Goal: Task Accomplishment & Management: Manage account settings

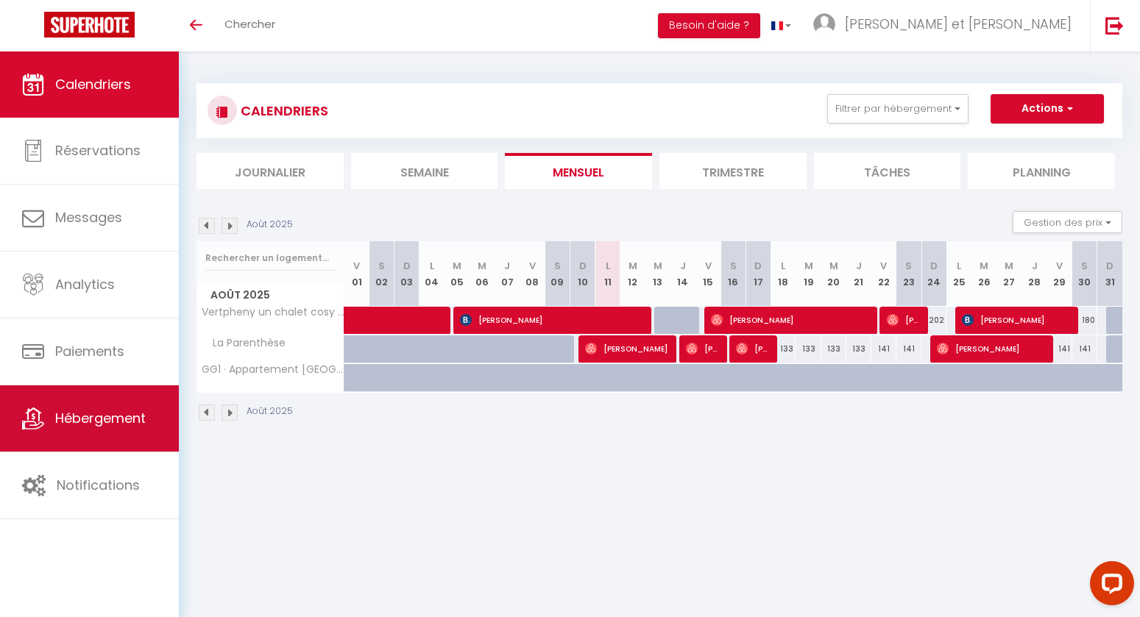
click at [105, 423] on span "Hébergement" at bounding box center [100, 418] width 91 height 18
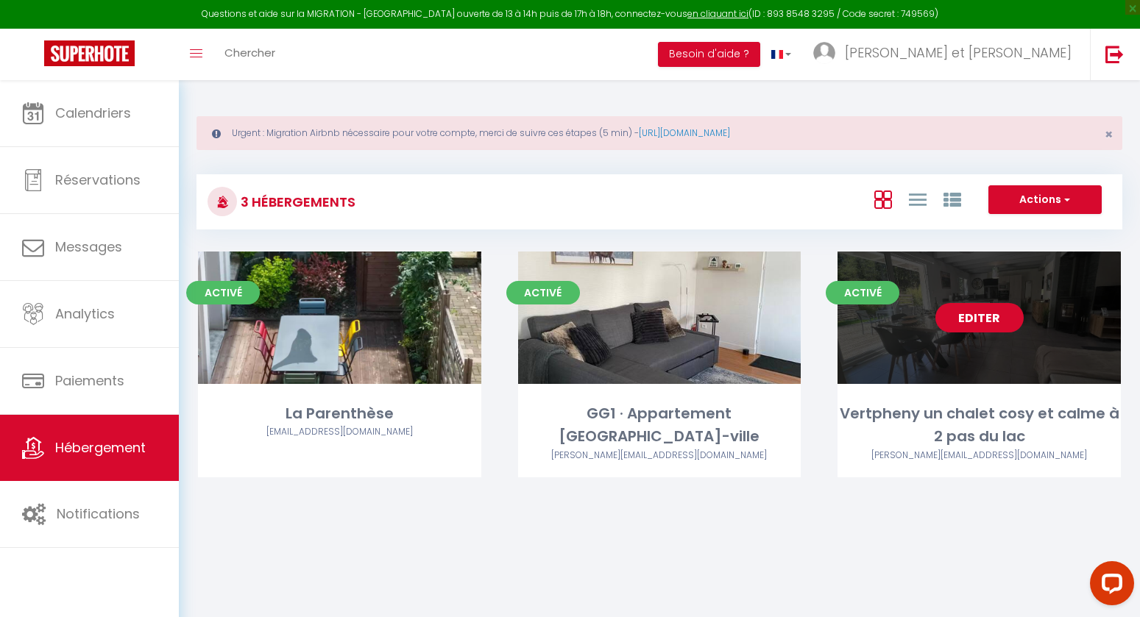
click at [977, 325] on link "Editer" at bounding box center [979, 317] width 88 height 29
select select "3"
select select "2"
select select "1"
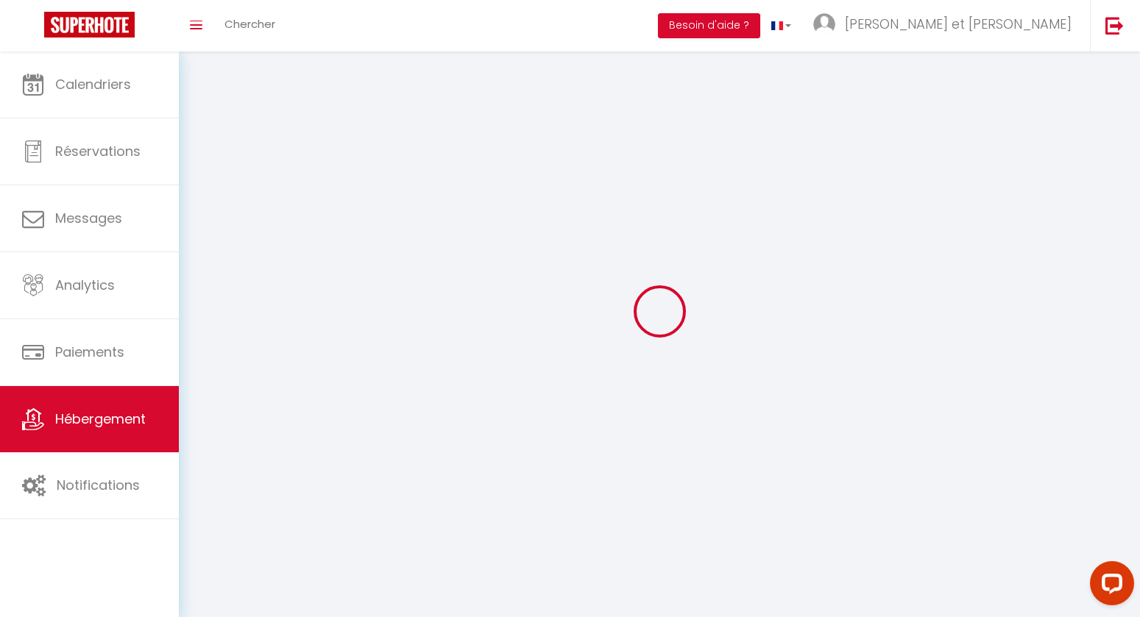
select select
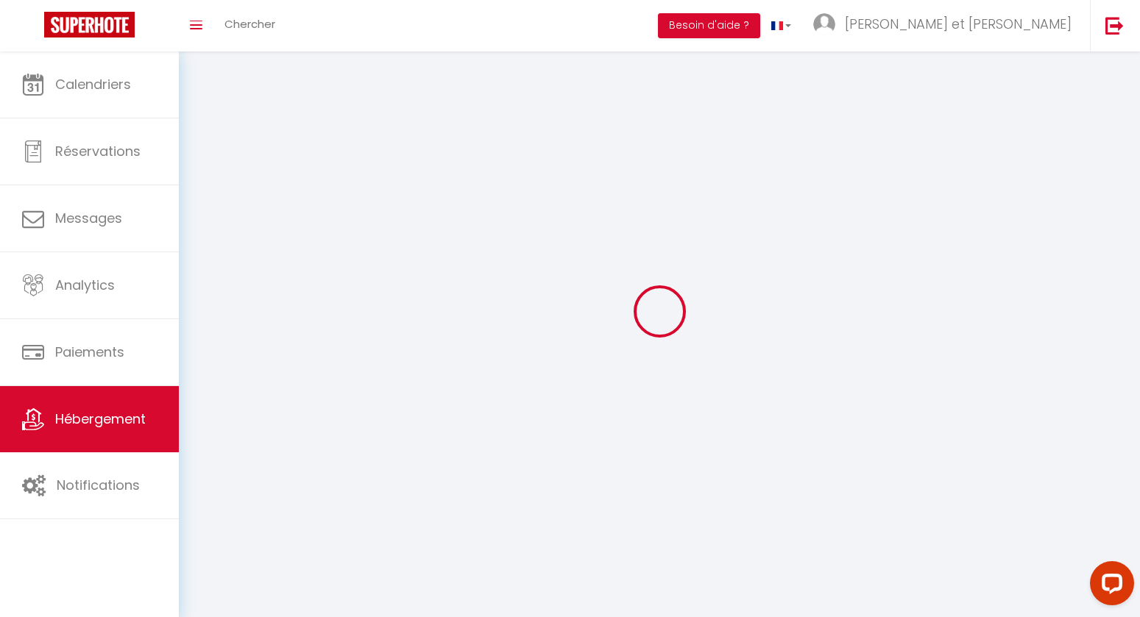
select select
checkbox input "false"
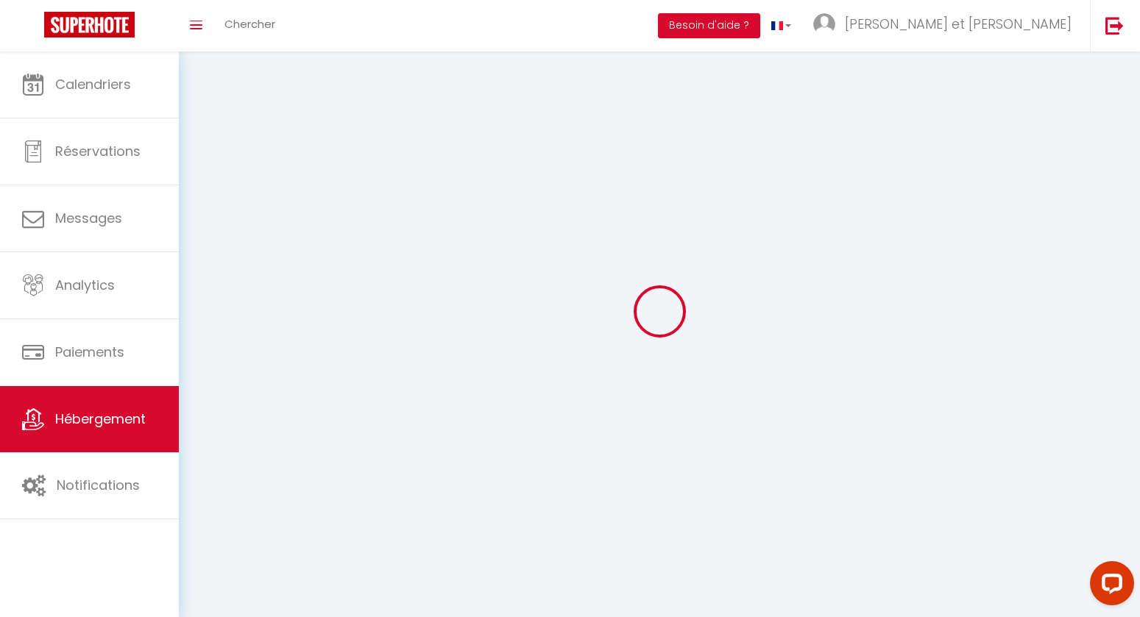
checkbox input "false"
select select
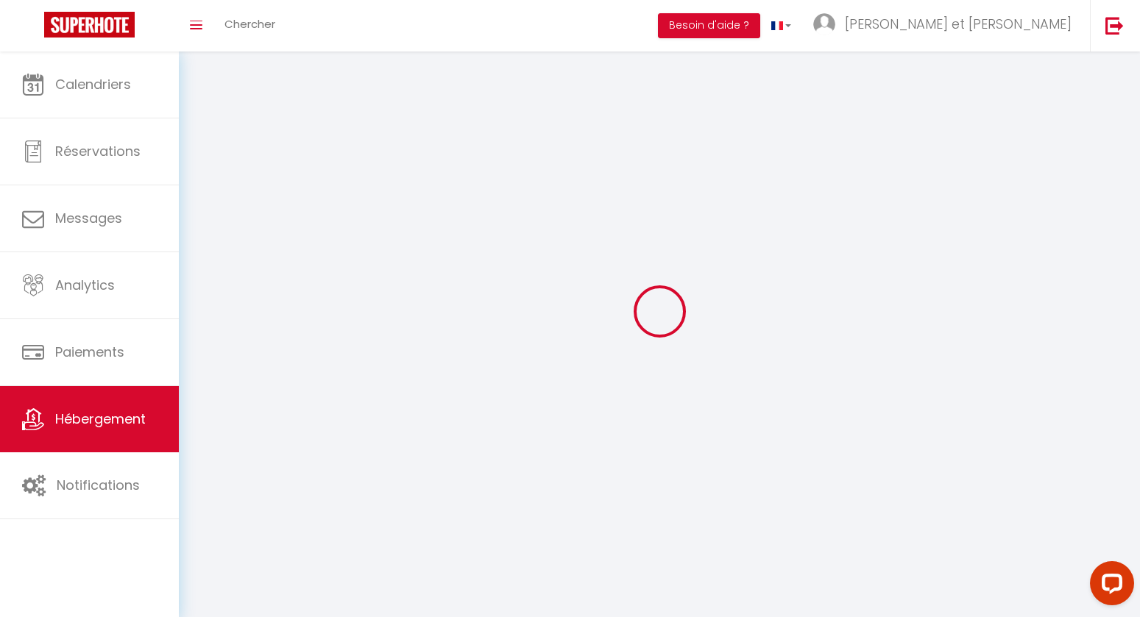
select select
checkbox input "false"
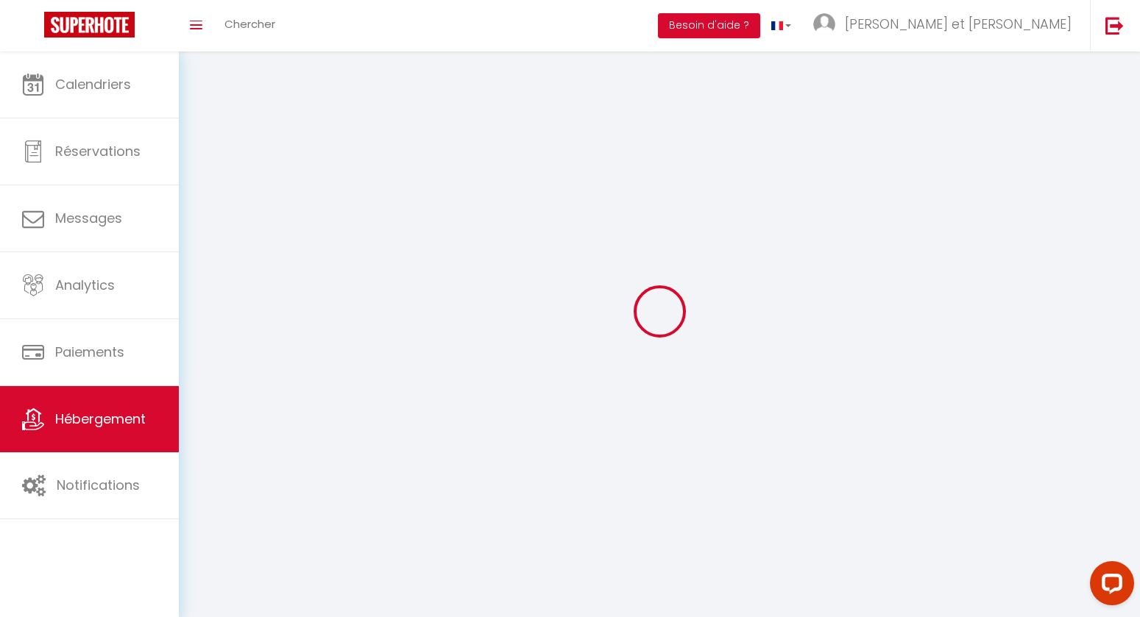
checkbox input "false"
select select
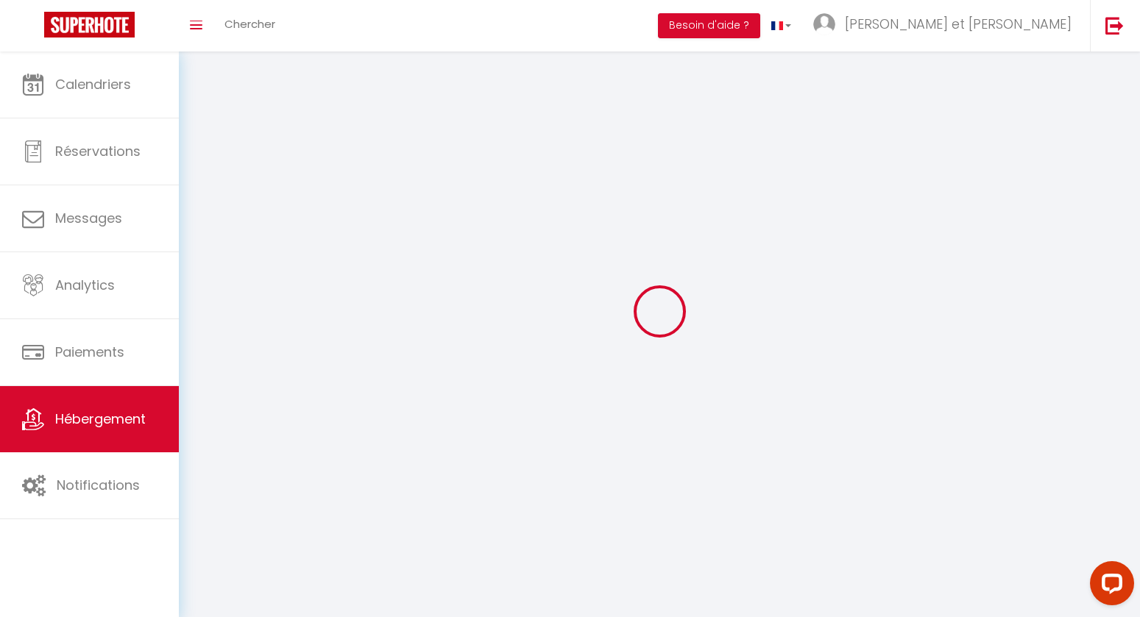
select select
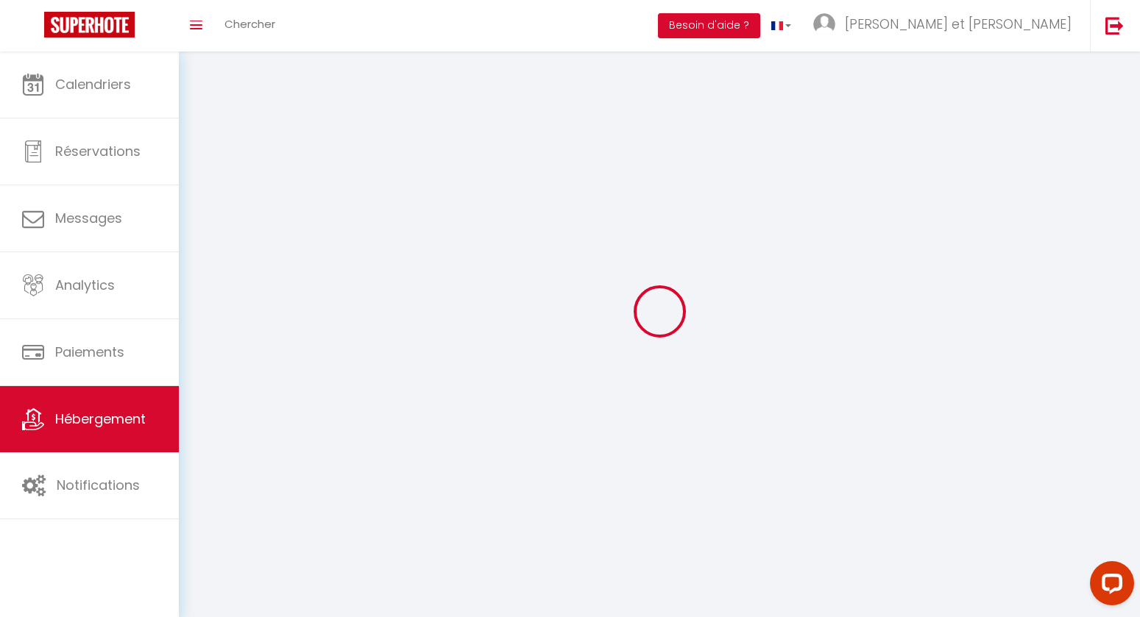
select select
checkbox input "false"
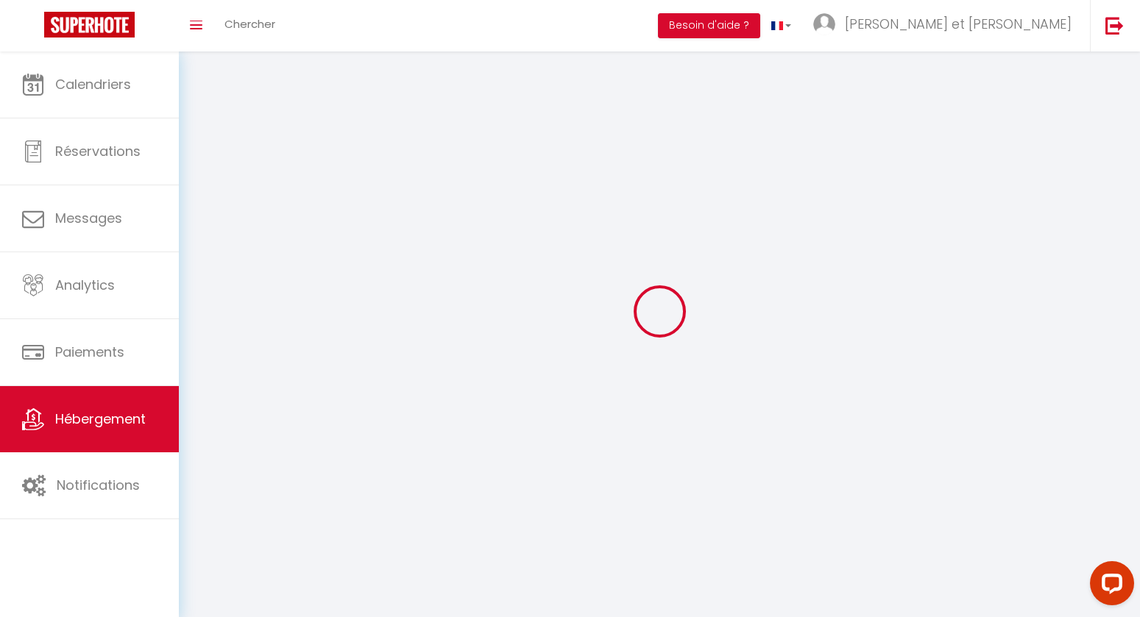
select select
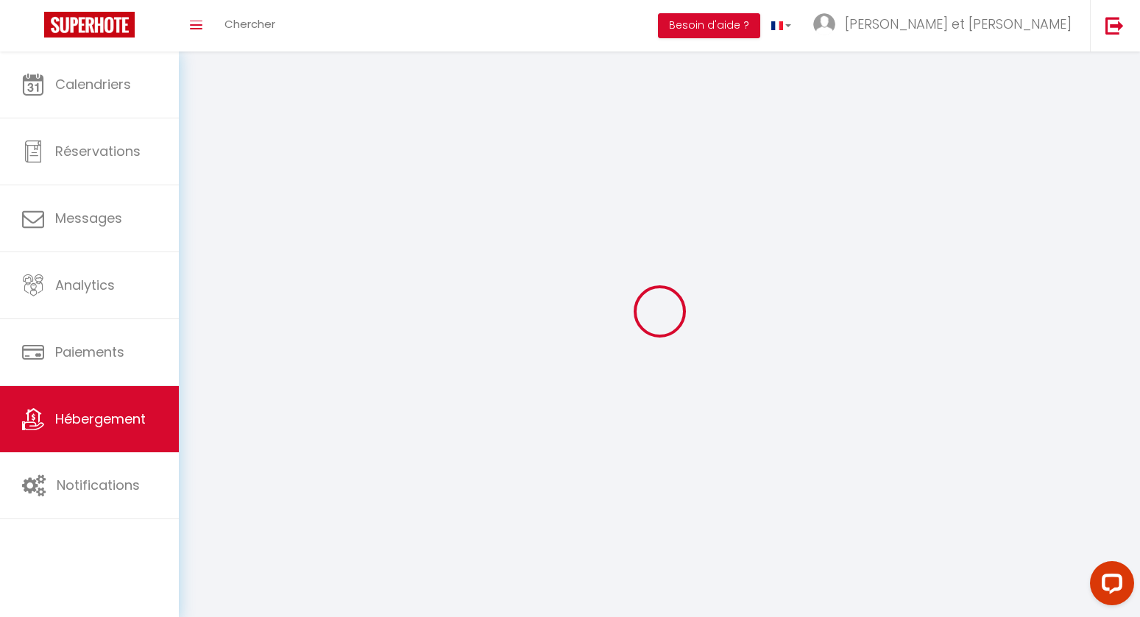
select select
checkbox input "false"
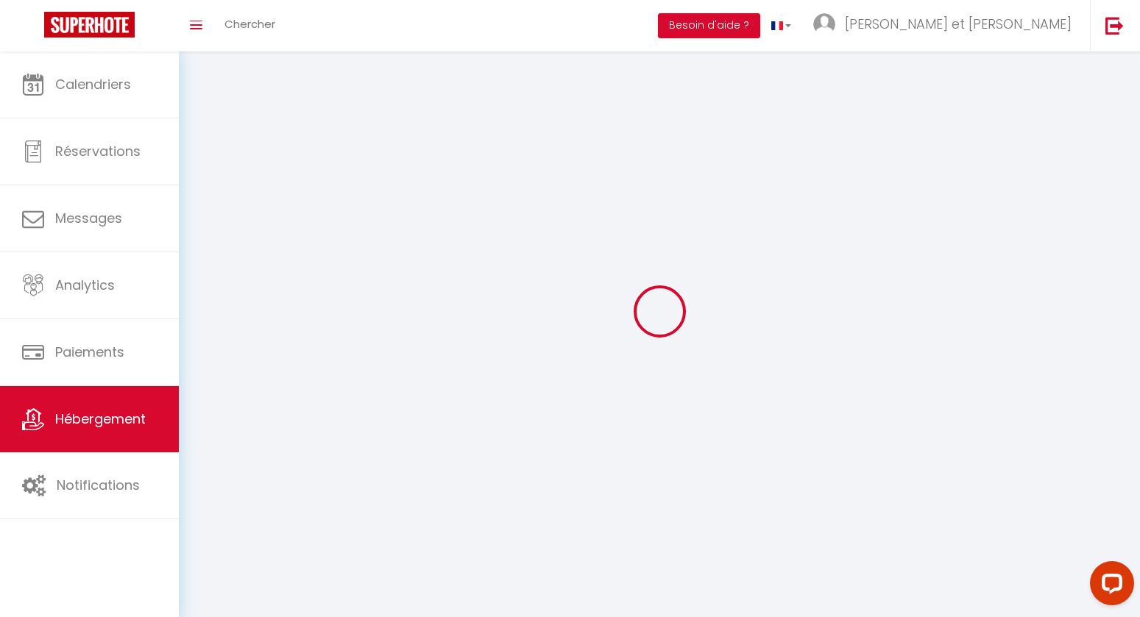
checkbox input "false"
select select
select select "1"
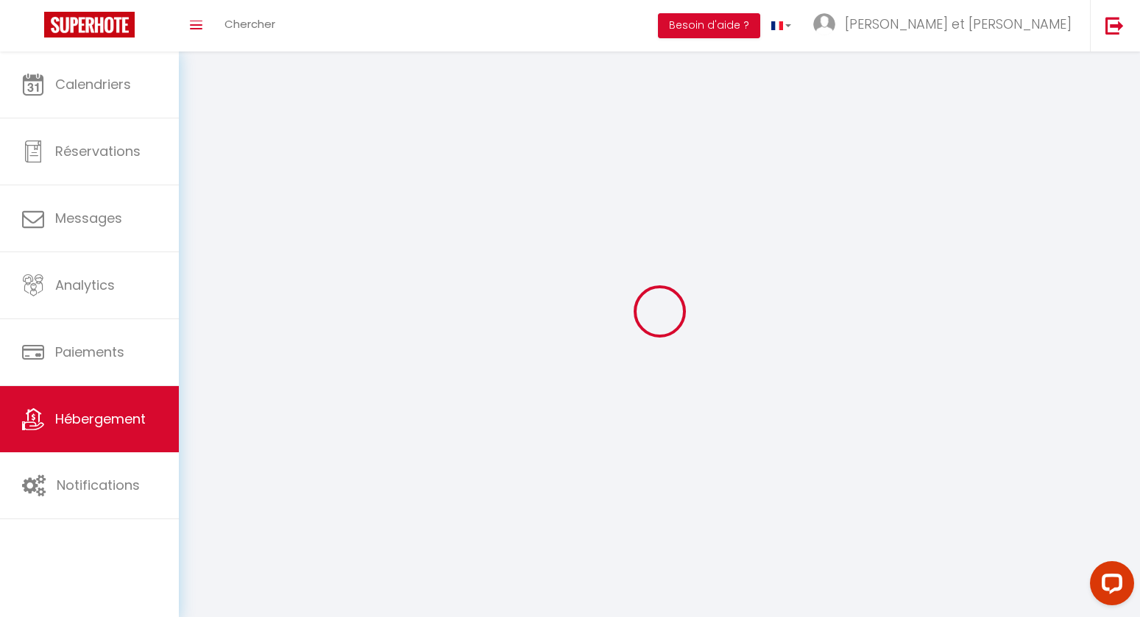
select select
select select "28"
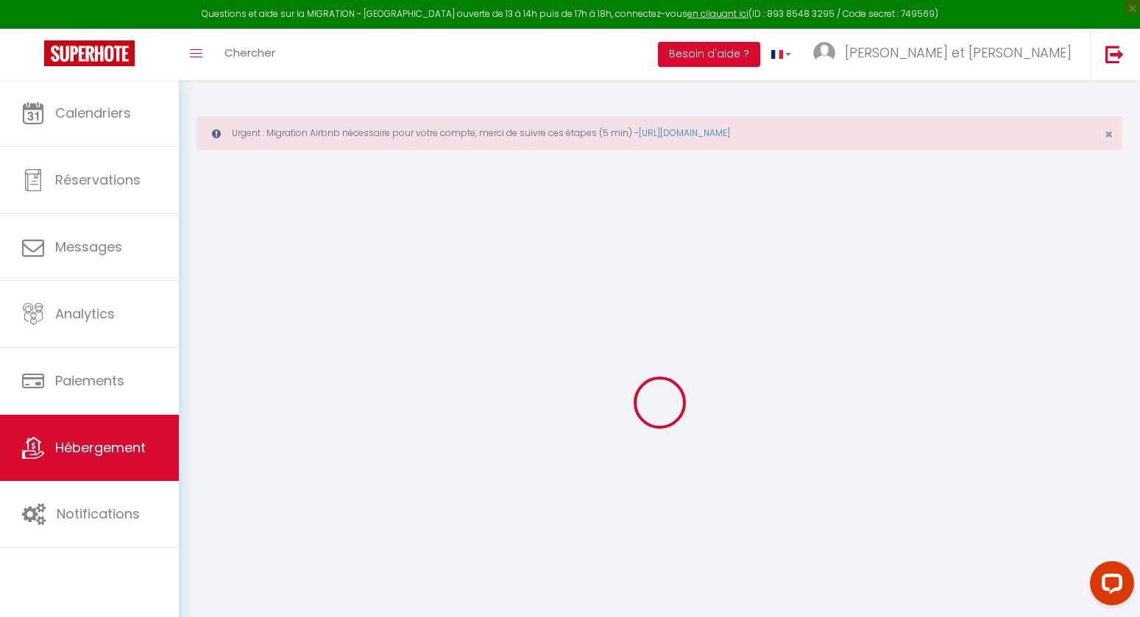
select select
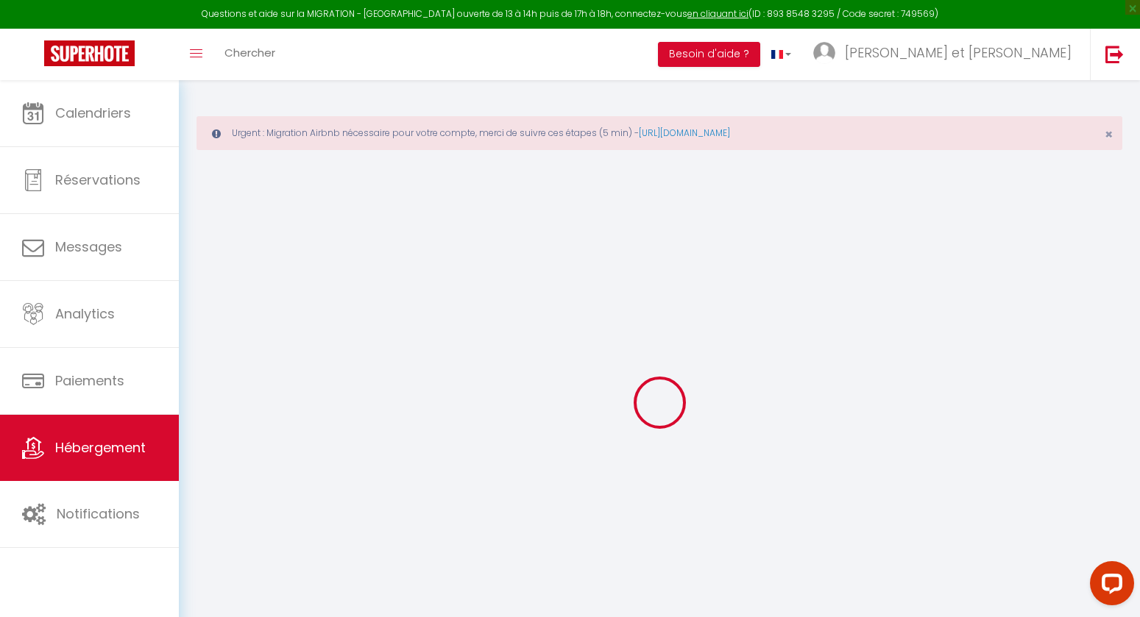
select select
checkbox input "false"
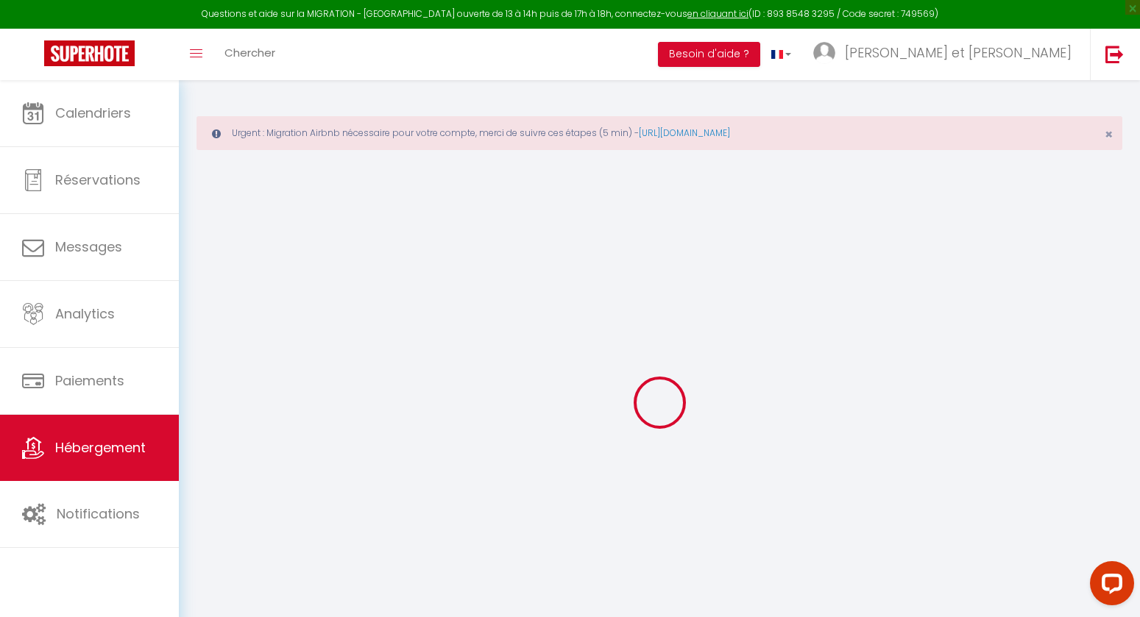
select select
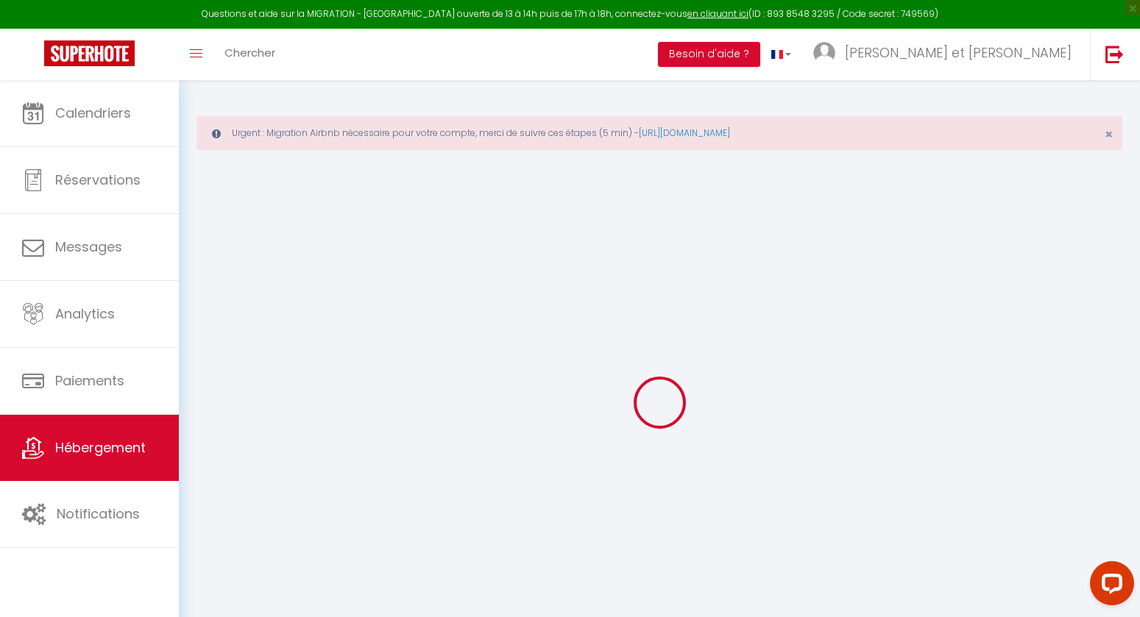
select select
checkbox input "false"
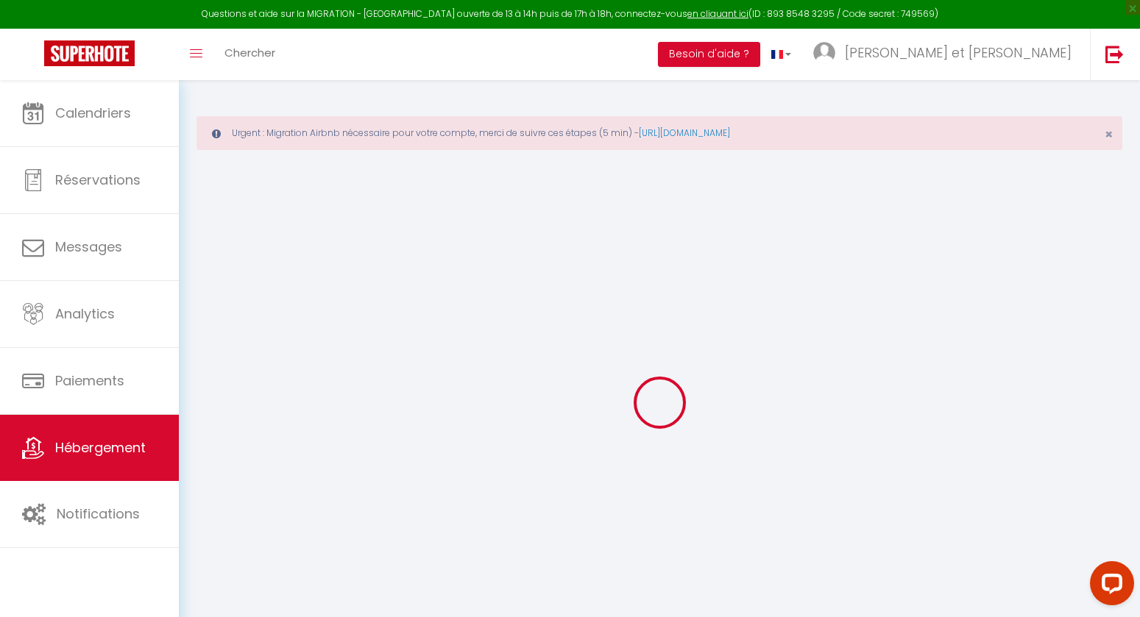
checkbox input "false"
select select
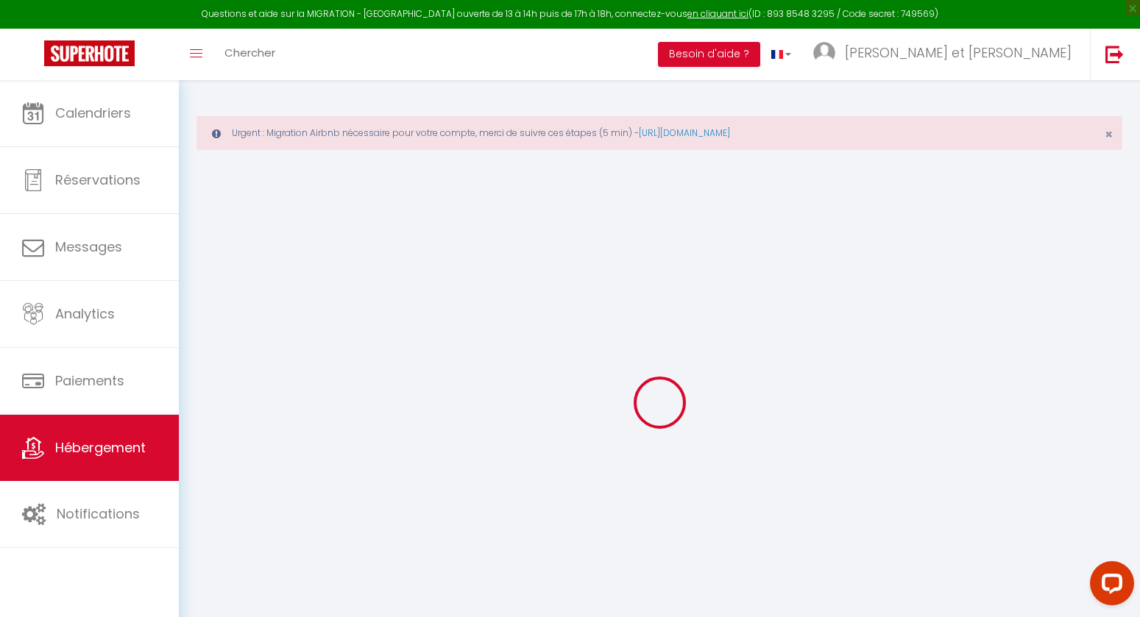
select select
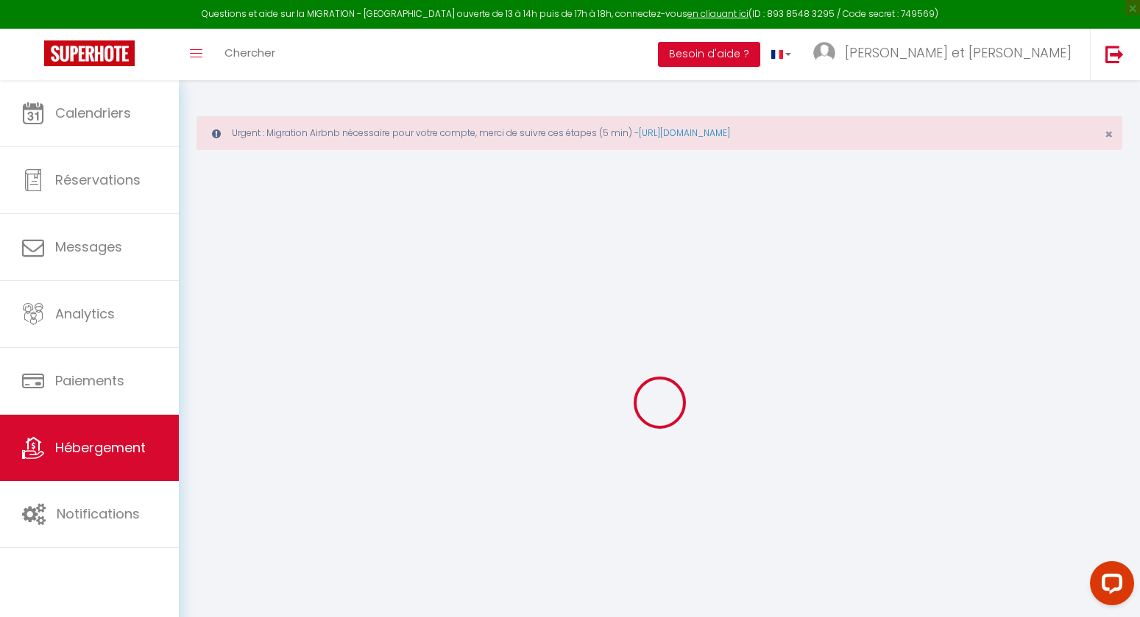
checkbox input "false"
select select
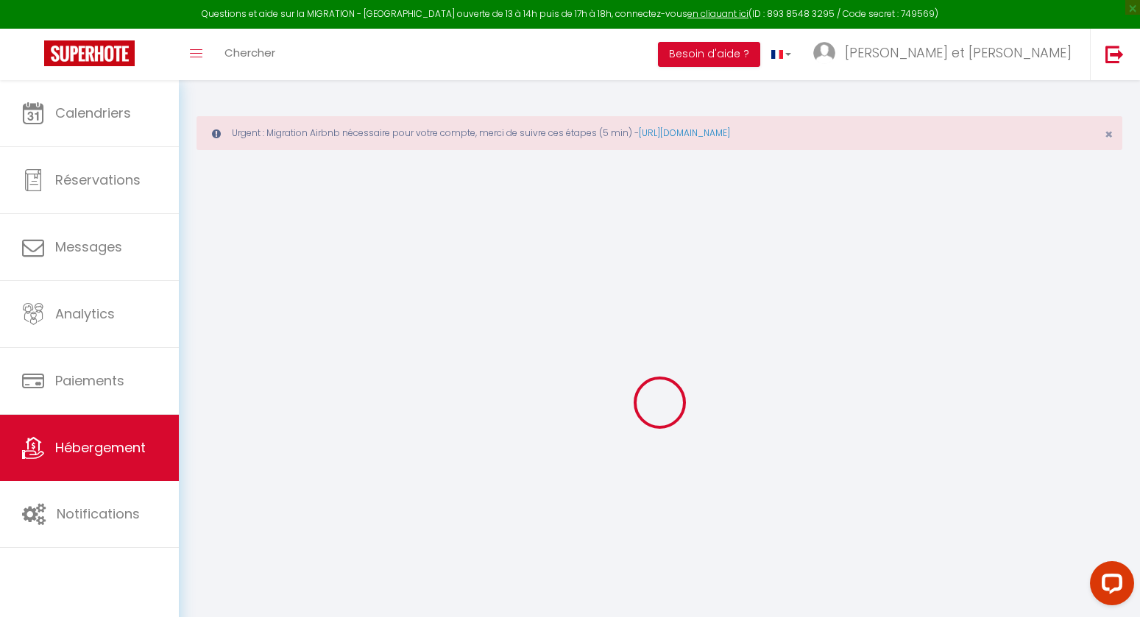
select select
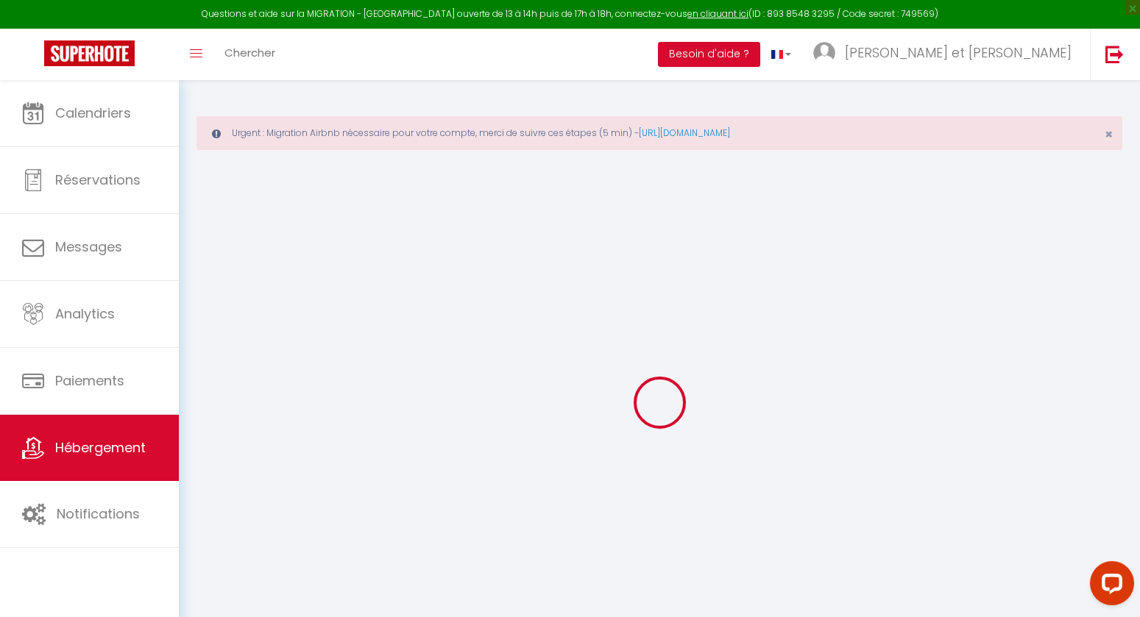
select select
checkbox input "false"
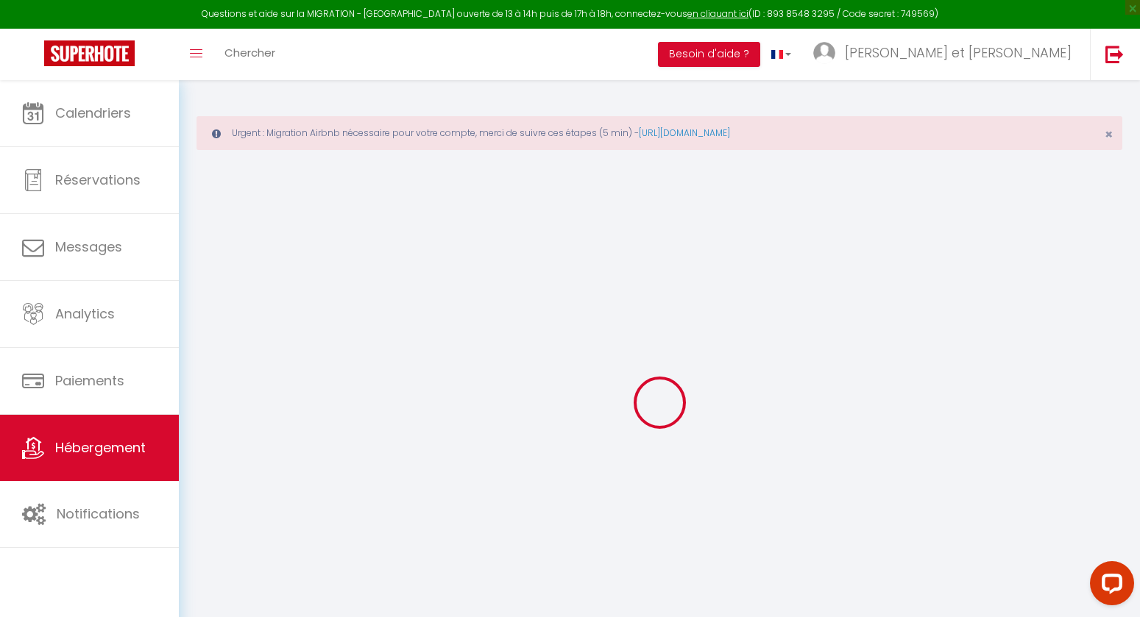
checkbox input "false"
select select
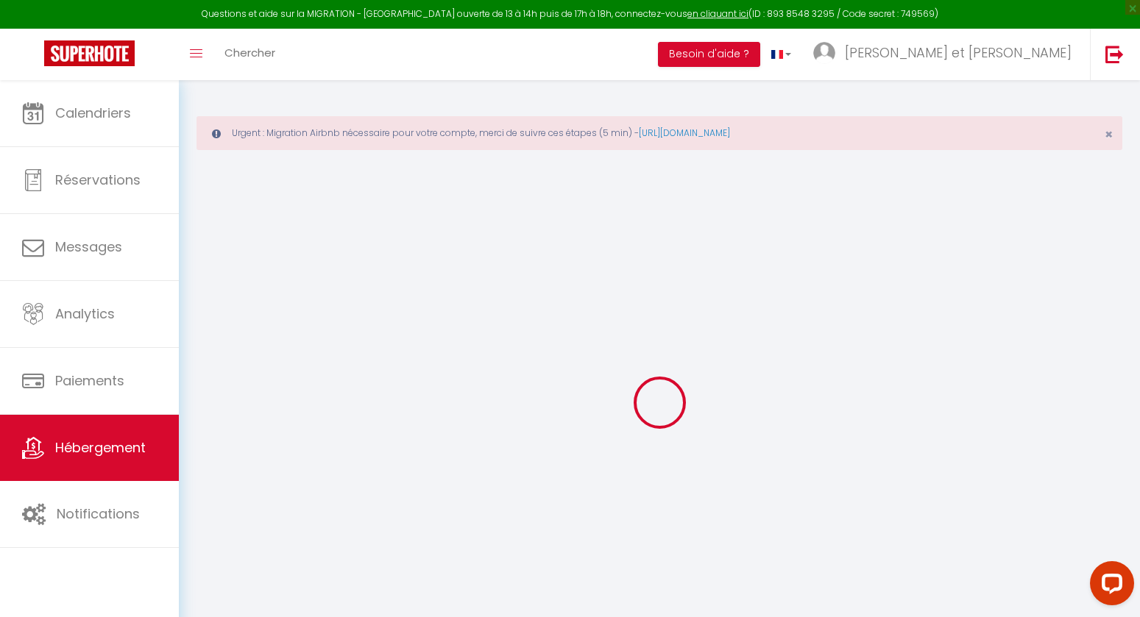
select select
checkbox input "false"
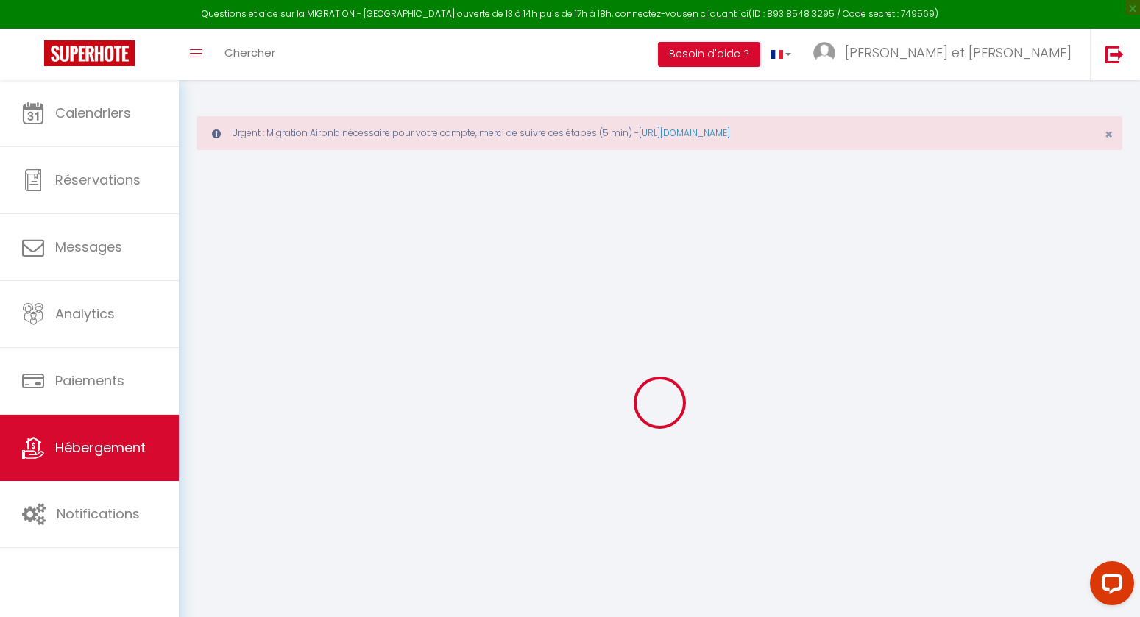
checkbox input "false"
select select
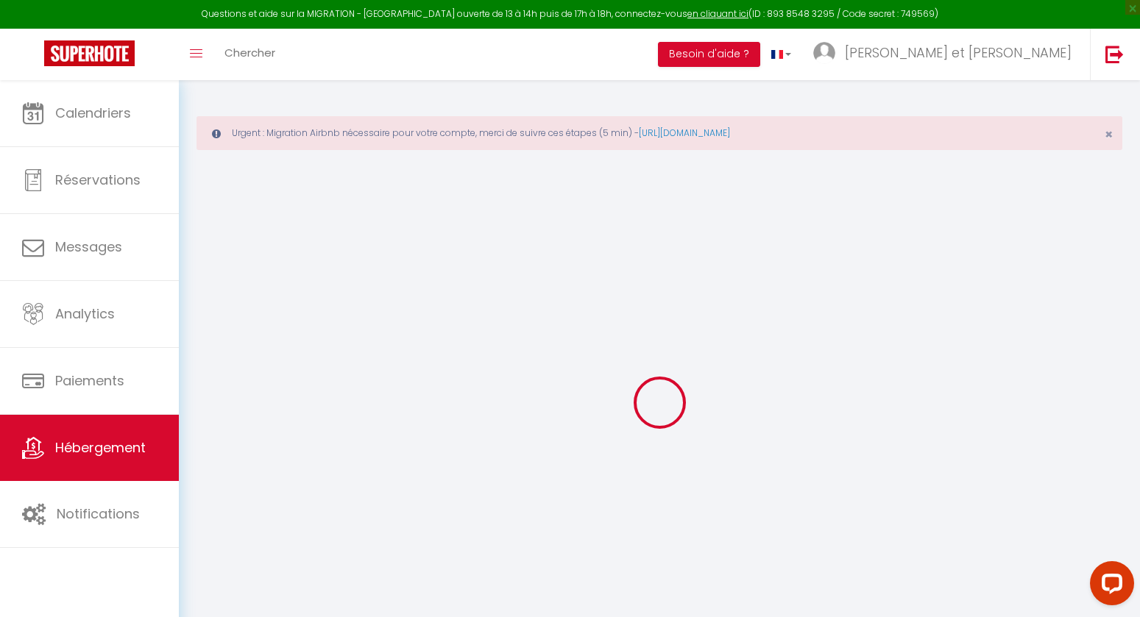
type input "Vertpheny un chalet cosy et calme à 2 pas du lac"
type input "[PERSON_NAME]"
select select "houses"
select select "6"
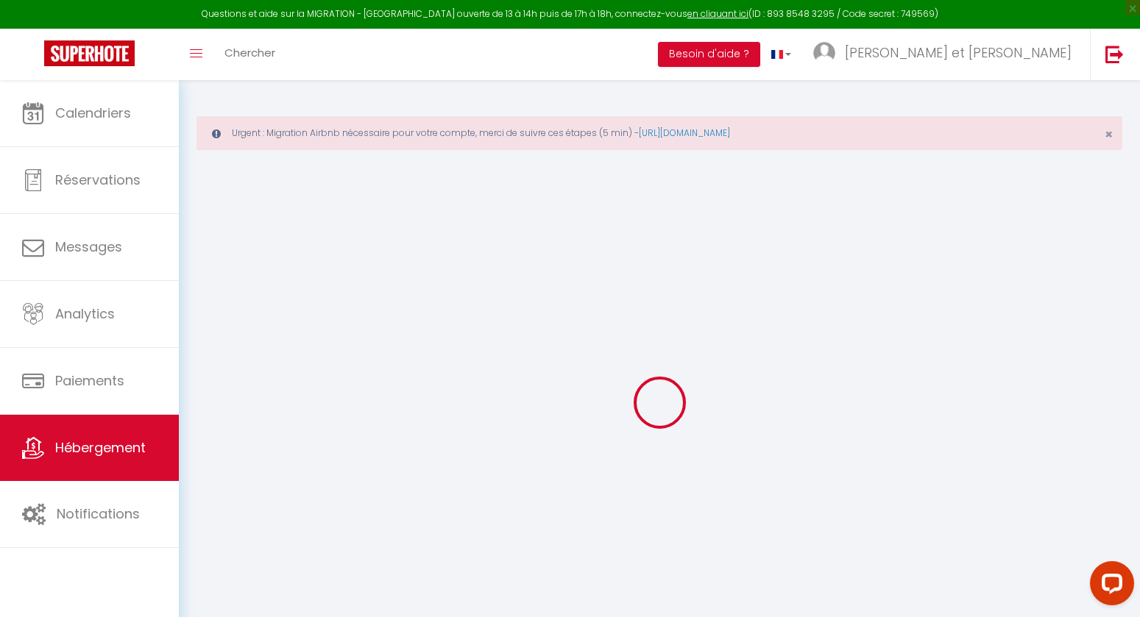
select select "6"
select select "3"
type input "149"
type input "150"
type input "0.85"
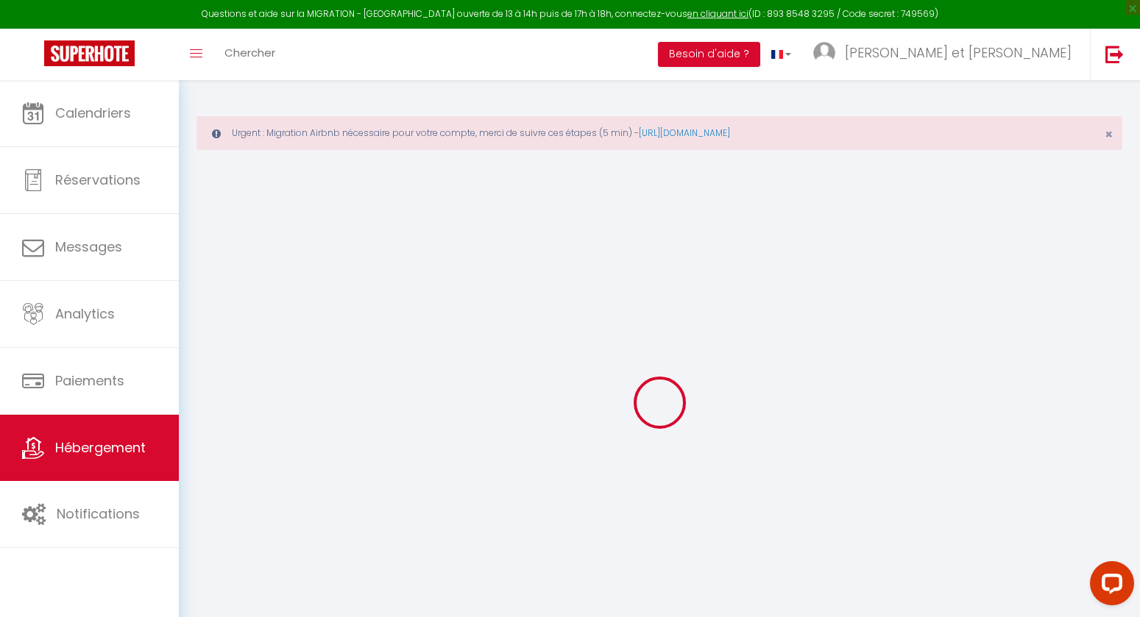
type input "600"
select select
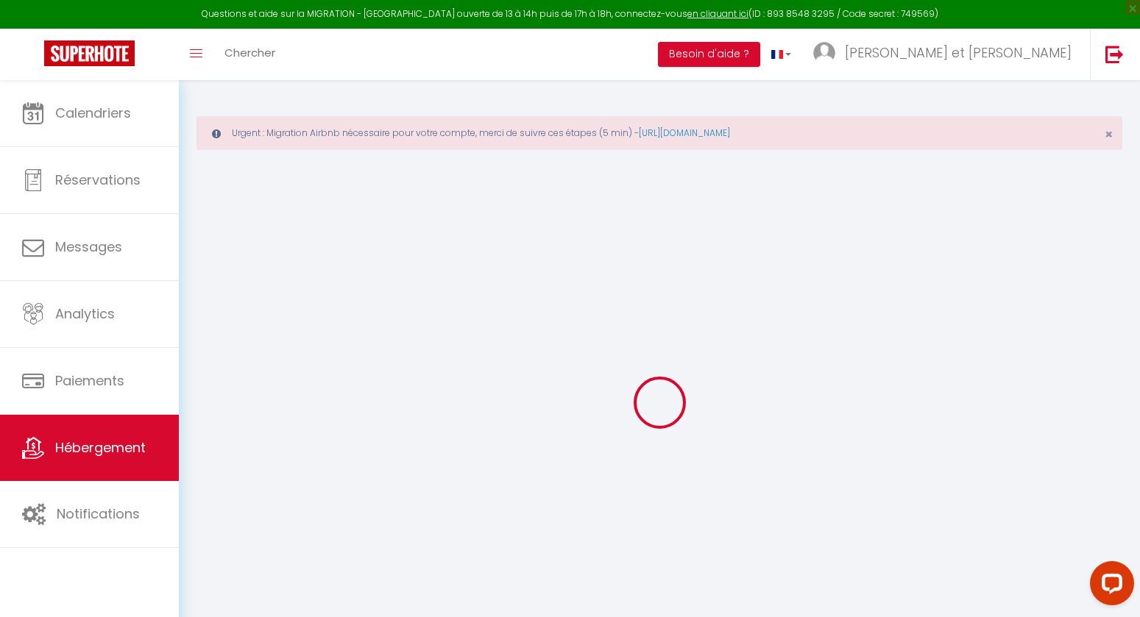
select select
type input "[STREET_ADDRESS]"
type input "88400"
type input "Gérardmer"
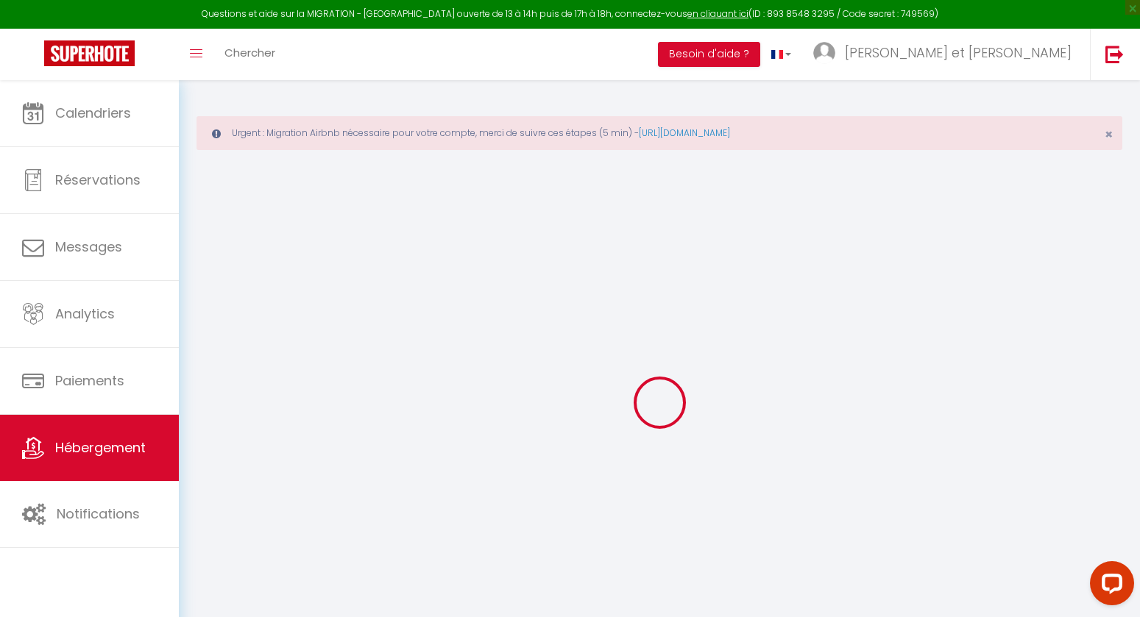
type input "[EMAIL_ADDRESS][DOMAIN_NAME]"
select select "14563"
checkbox input "true"
checkbox input "false"
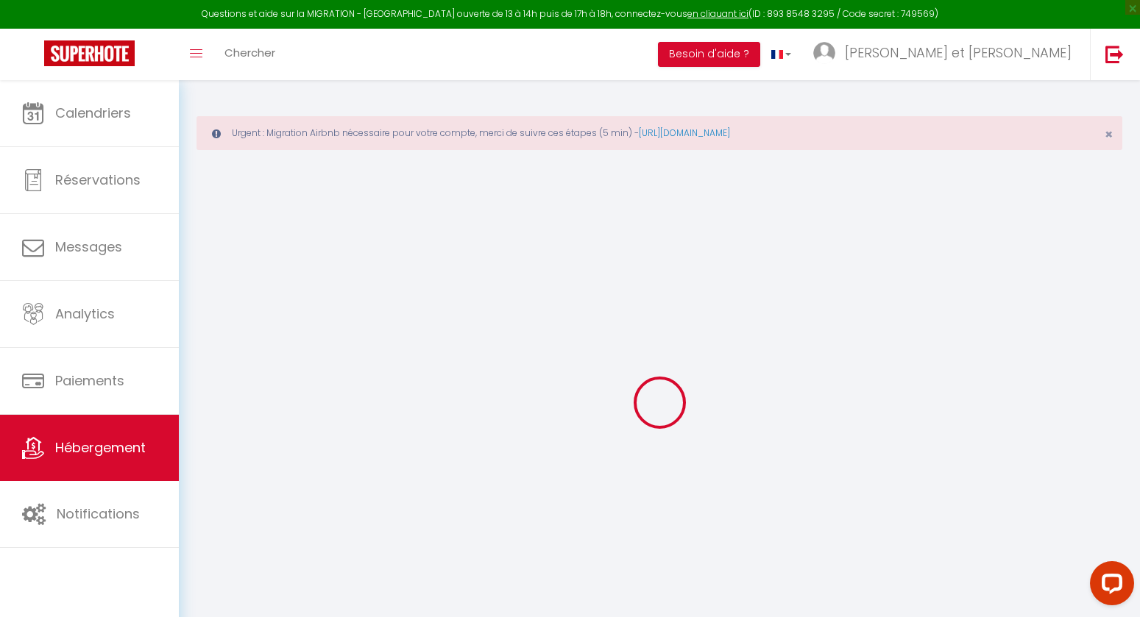
checkbox input "false"
type input "150"
type input "0"
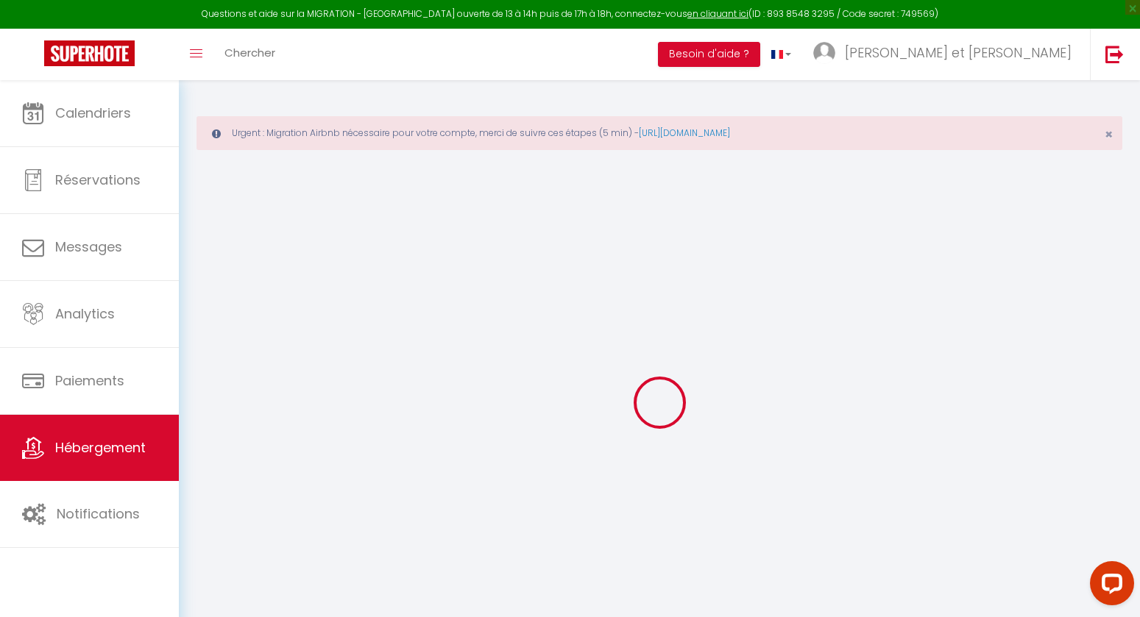
select select
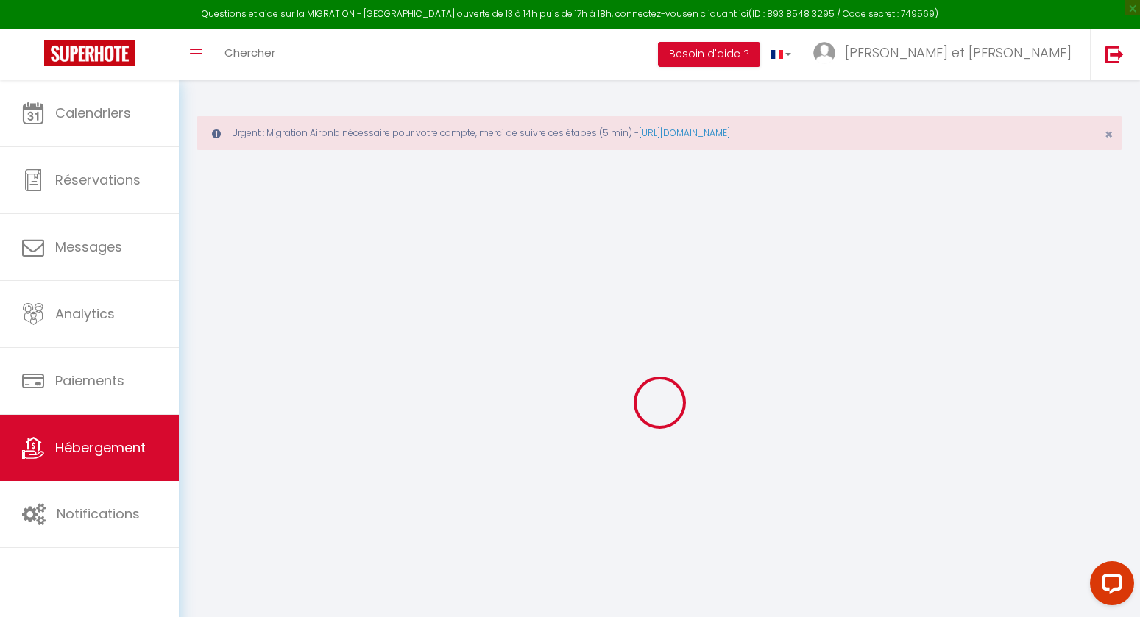
select select
checkbox input "true"
checkbox input "false"
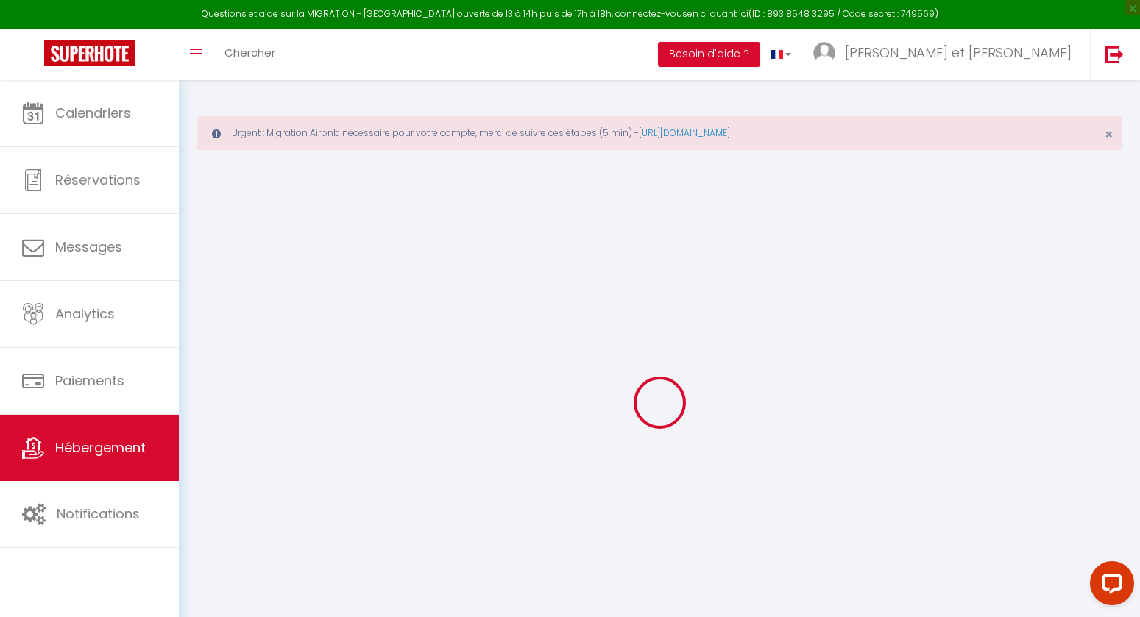
select select
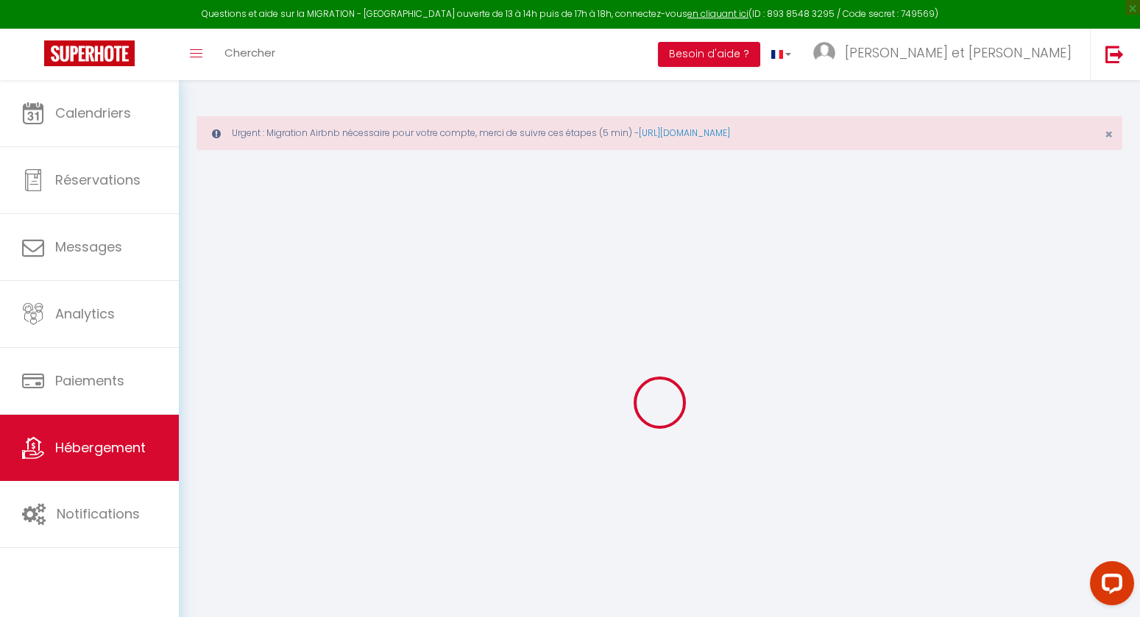
select select
checkbox input "true"
checkbox input "false"
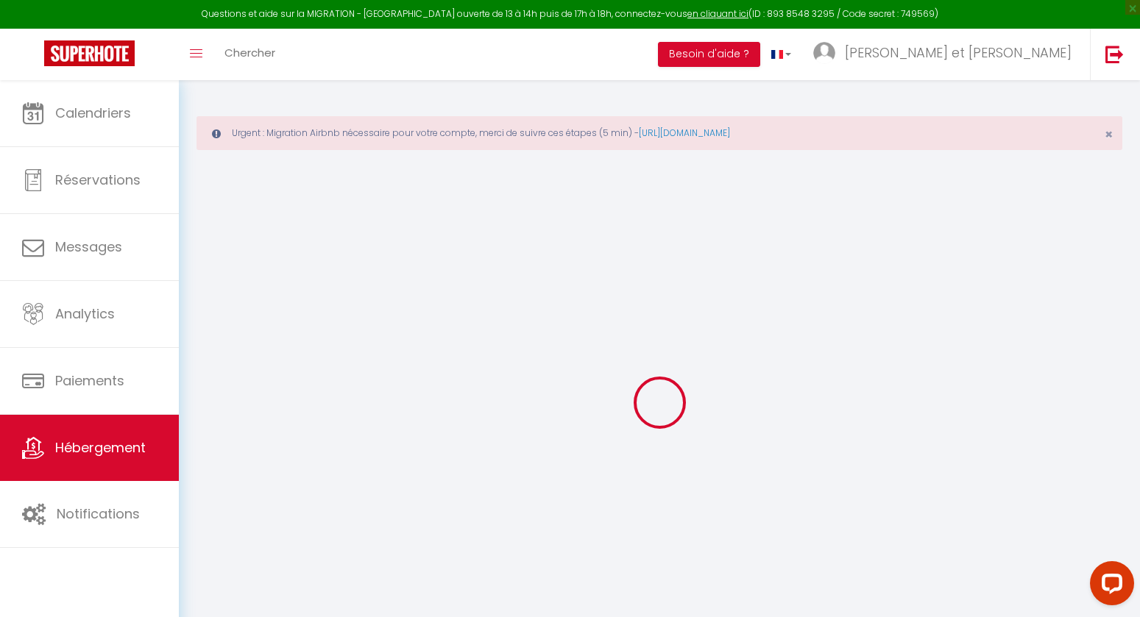
select select "chalet"
select select "45221"
select select
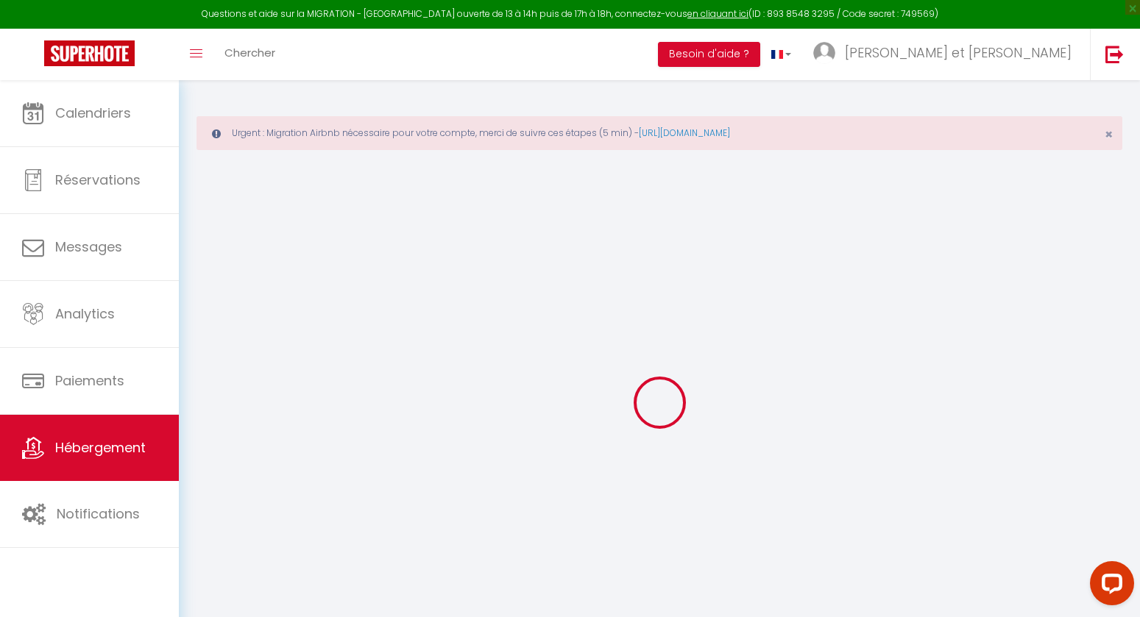
select select
checkbox input "true"
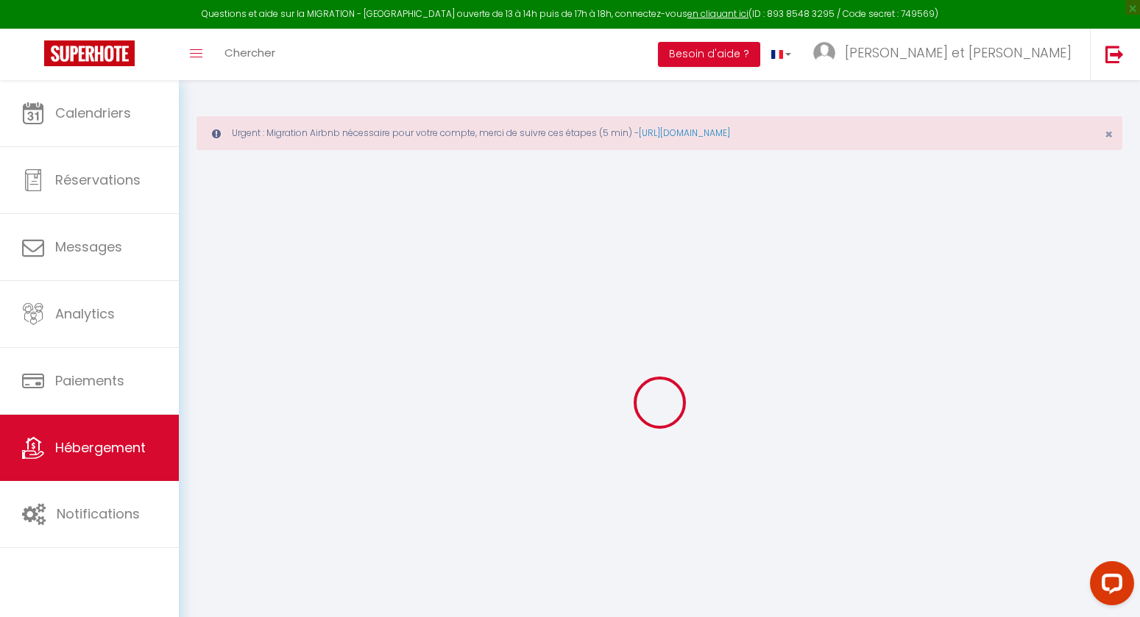
checkbox input "true"
checkbox input "false"
checkbox input "true"
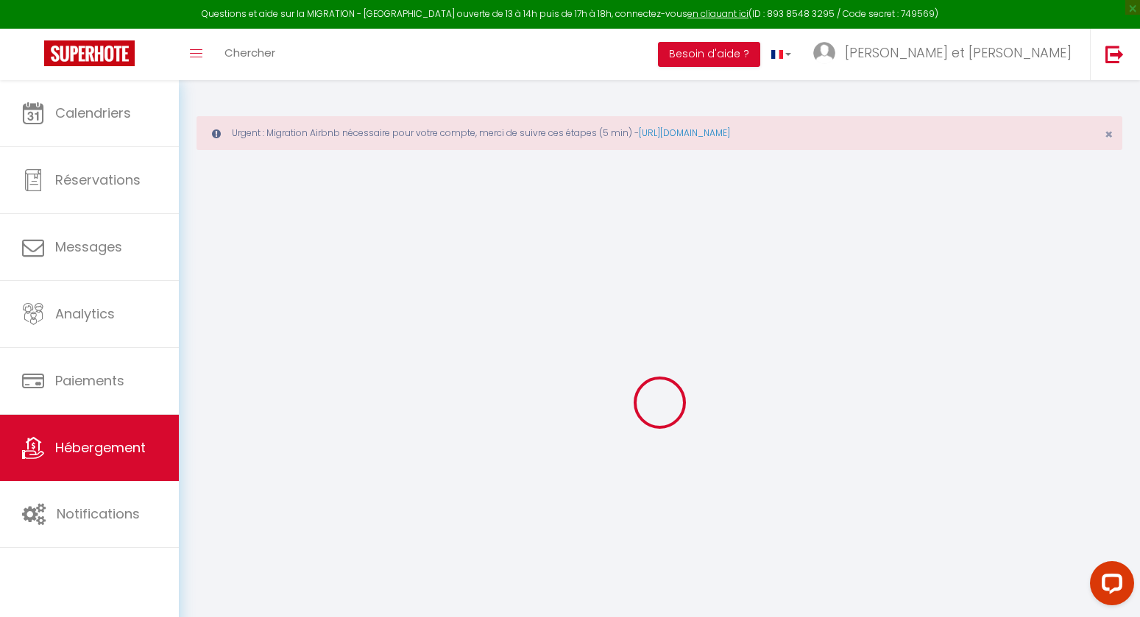
checkbox input "false"
checkbox input "true"
checkbox input "false"
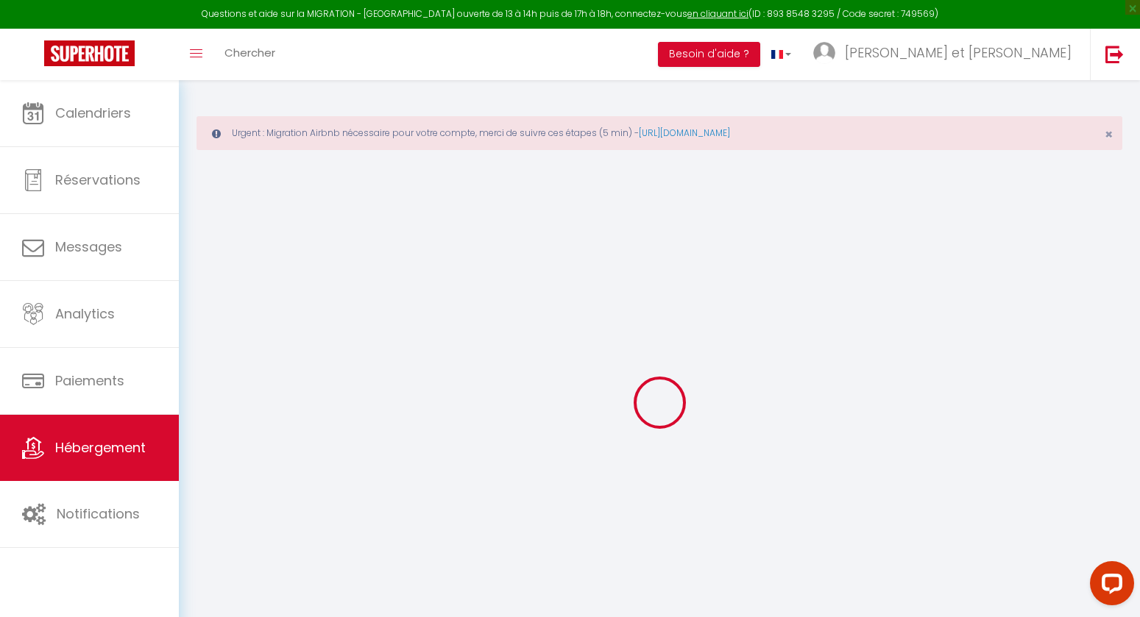
checkbox input "false"
select select "15:00"
select select
select select "11:00"
select select "30"
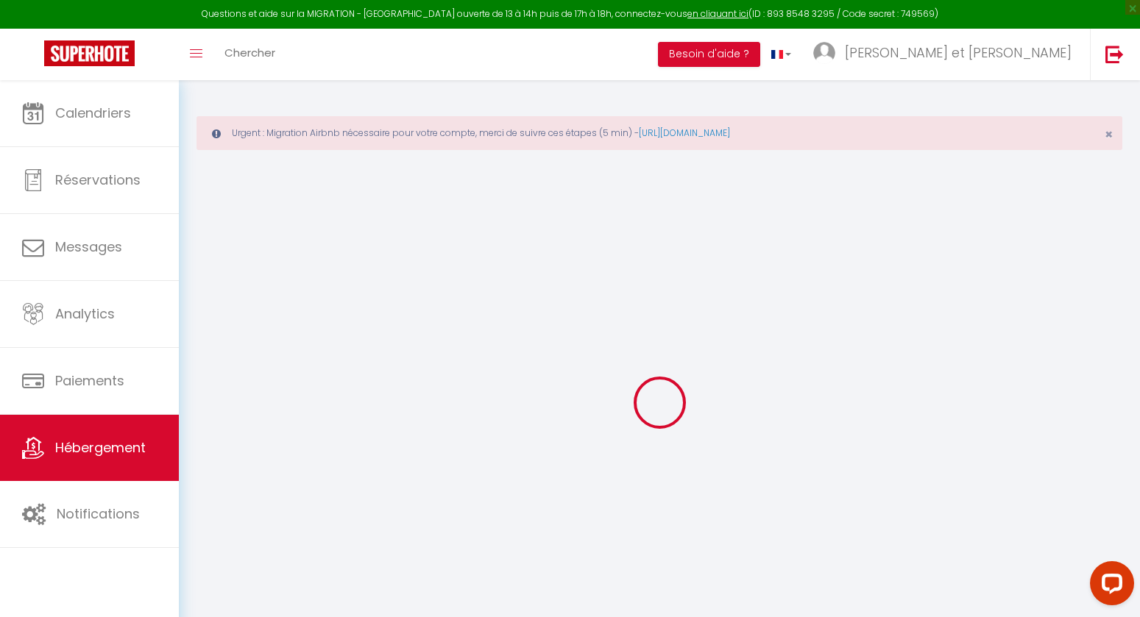
select select "120"
select select "01:00"
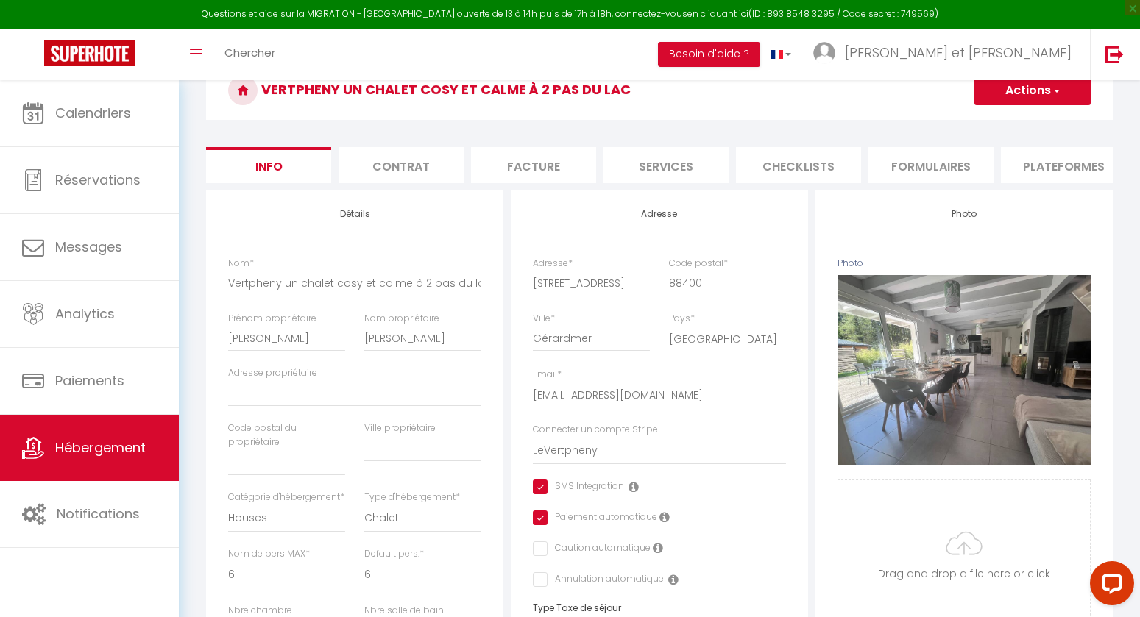
scroll to position [470, 0]
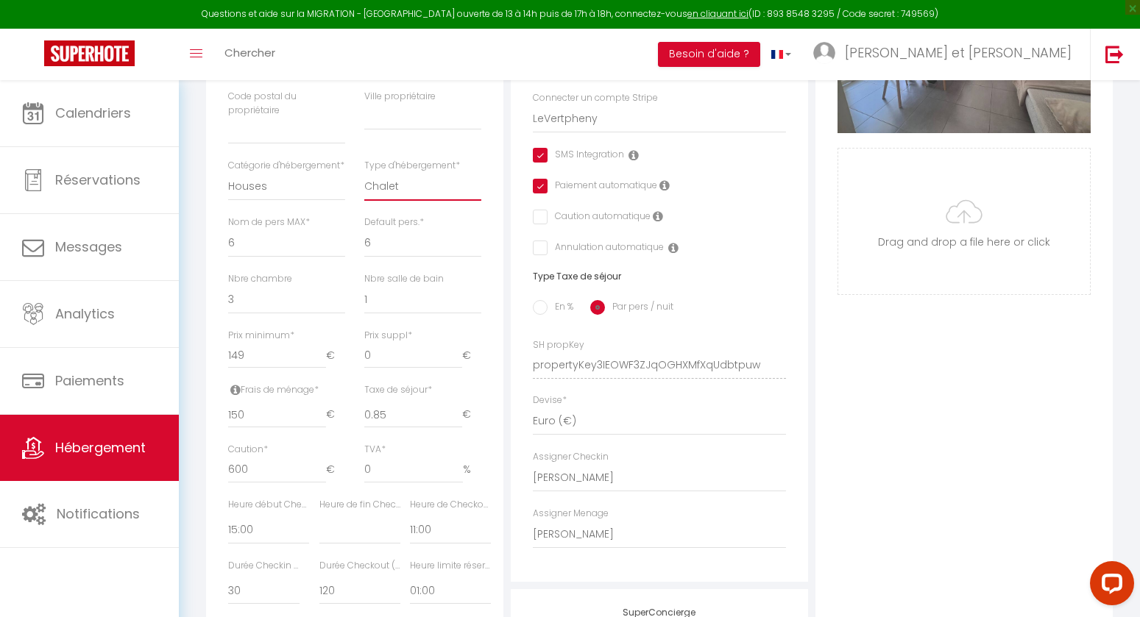
click at [450, 201] on select "House [GEOGRAPHIC_DATA] Villa [GEOGRAPHIC_DATA] Cottage [GEOGRAPHIC_DATA] Earth…" at bounding box center [422, 187] width 117 height 28
click at [364, 183] on select "House [GEOGRAPHIC_DATA] Villa [GEOGRAPHIC_DATA] Cottage [GEOGRAPHIC_DATA] Earth…" at bounding box center [422, 187] width 117 height 28
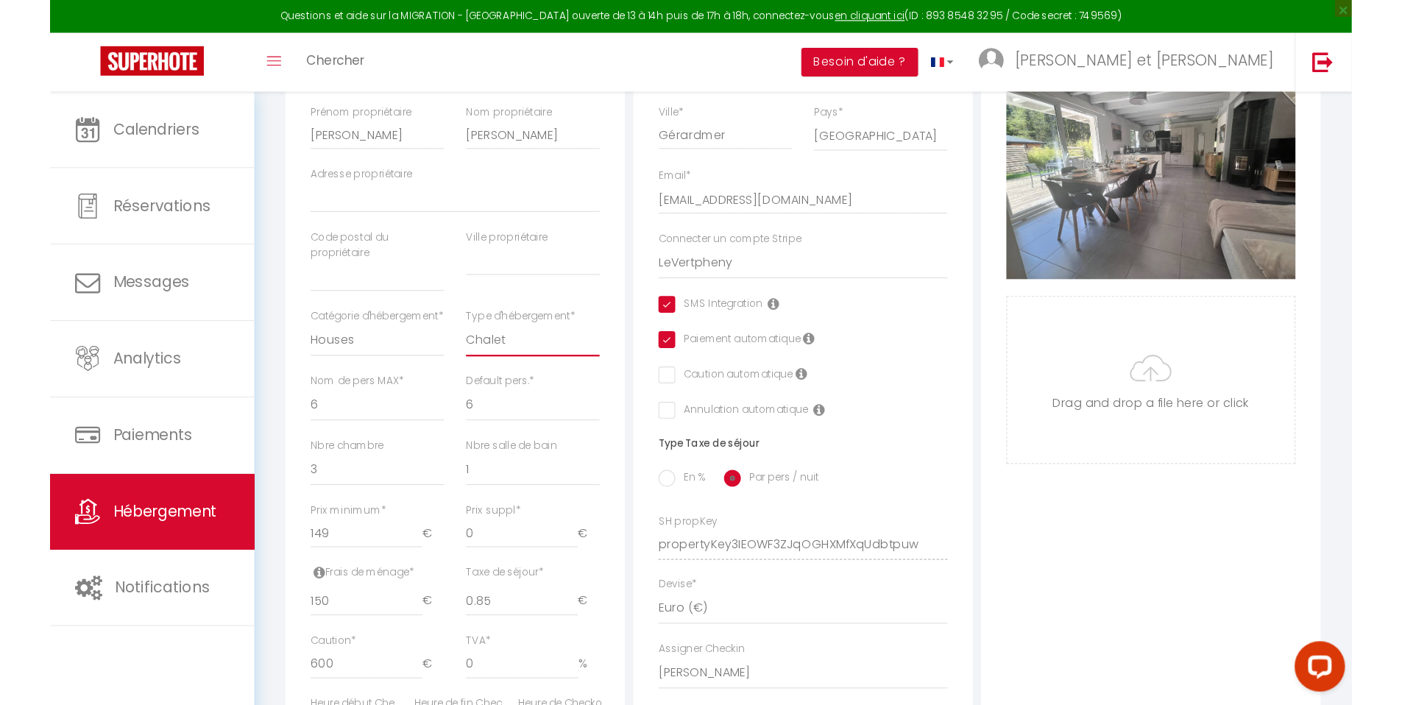
scroll to position [30, 0]
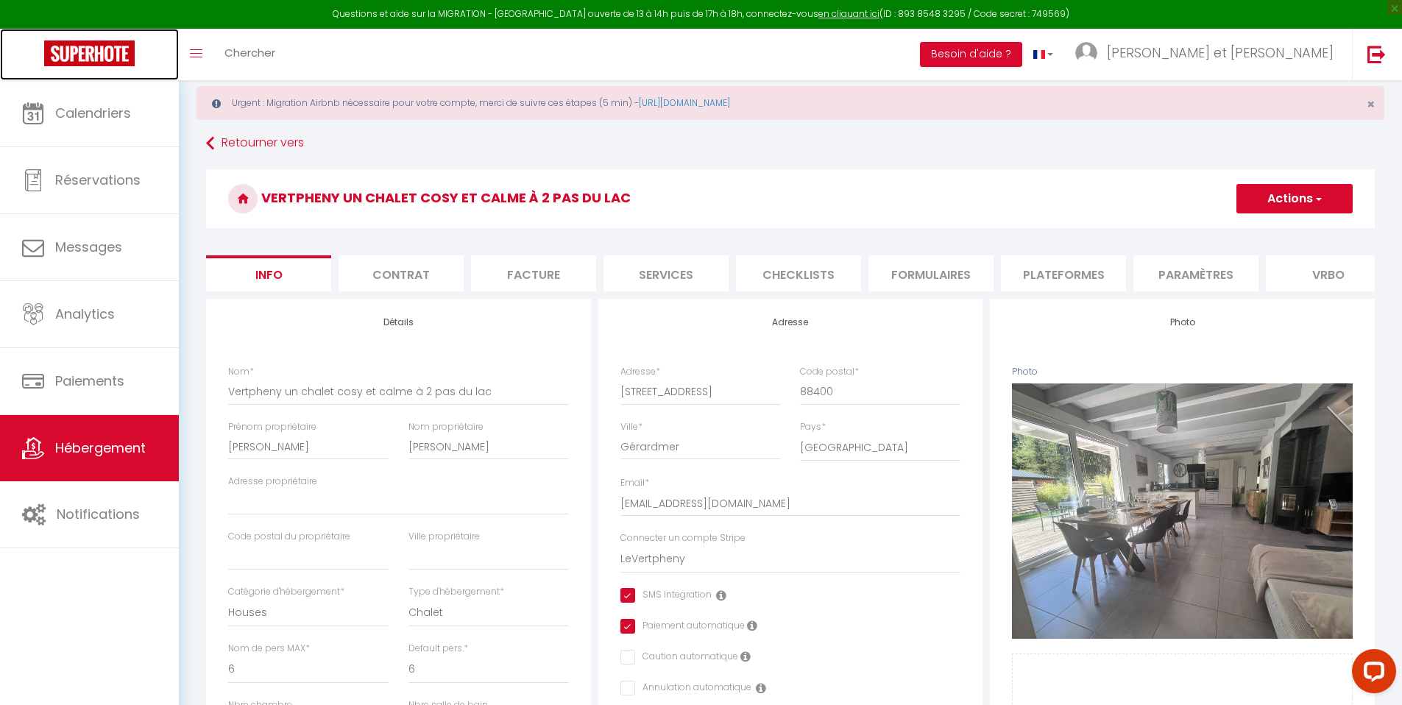
click at [88, 59] on img at bounding box center [89, 53] width 91 height 26
